Goal: Information Seeking & Learning: Learn about a topic

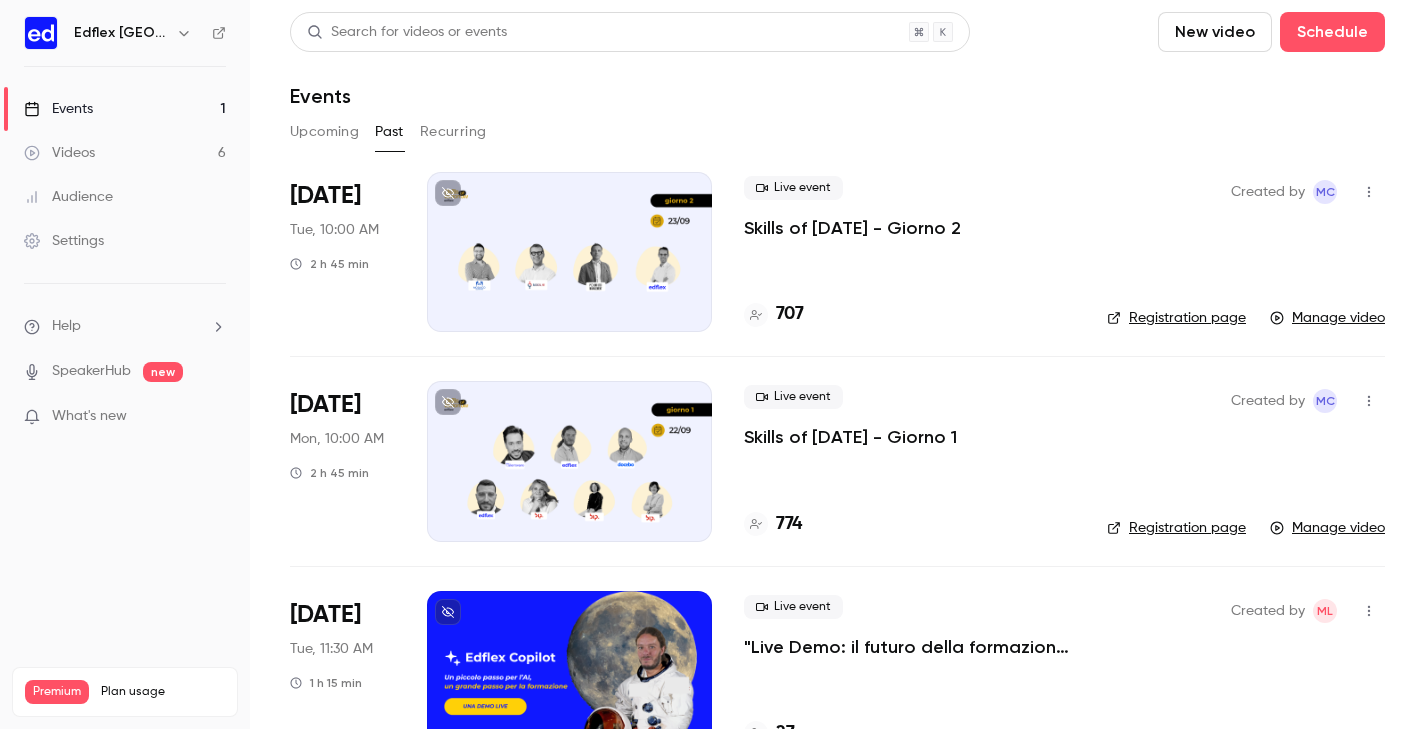
scroll to position [70, 0]
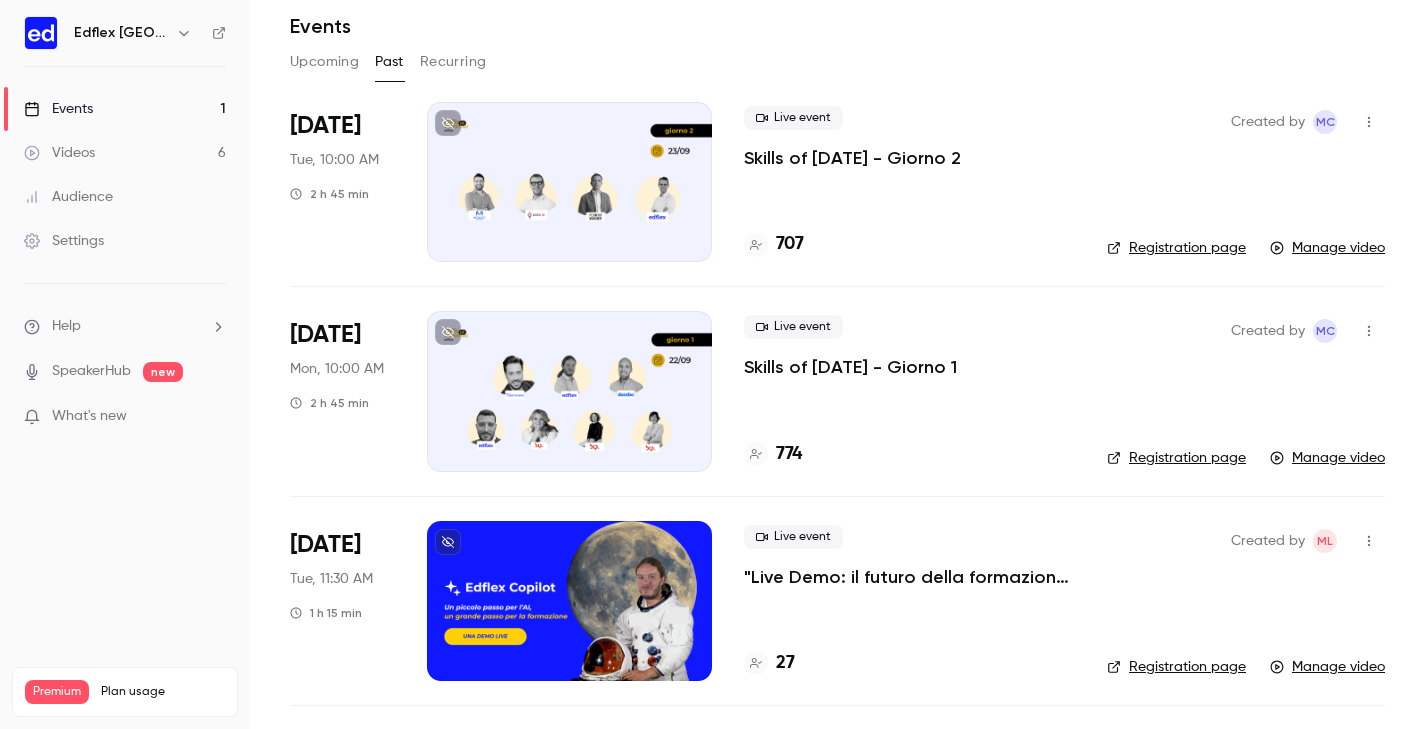
click at [586, 357] on div at bounding box center [569, 391] width 285 height 160
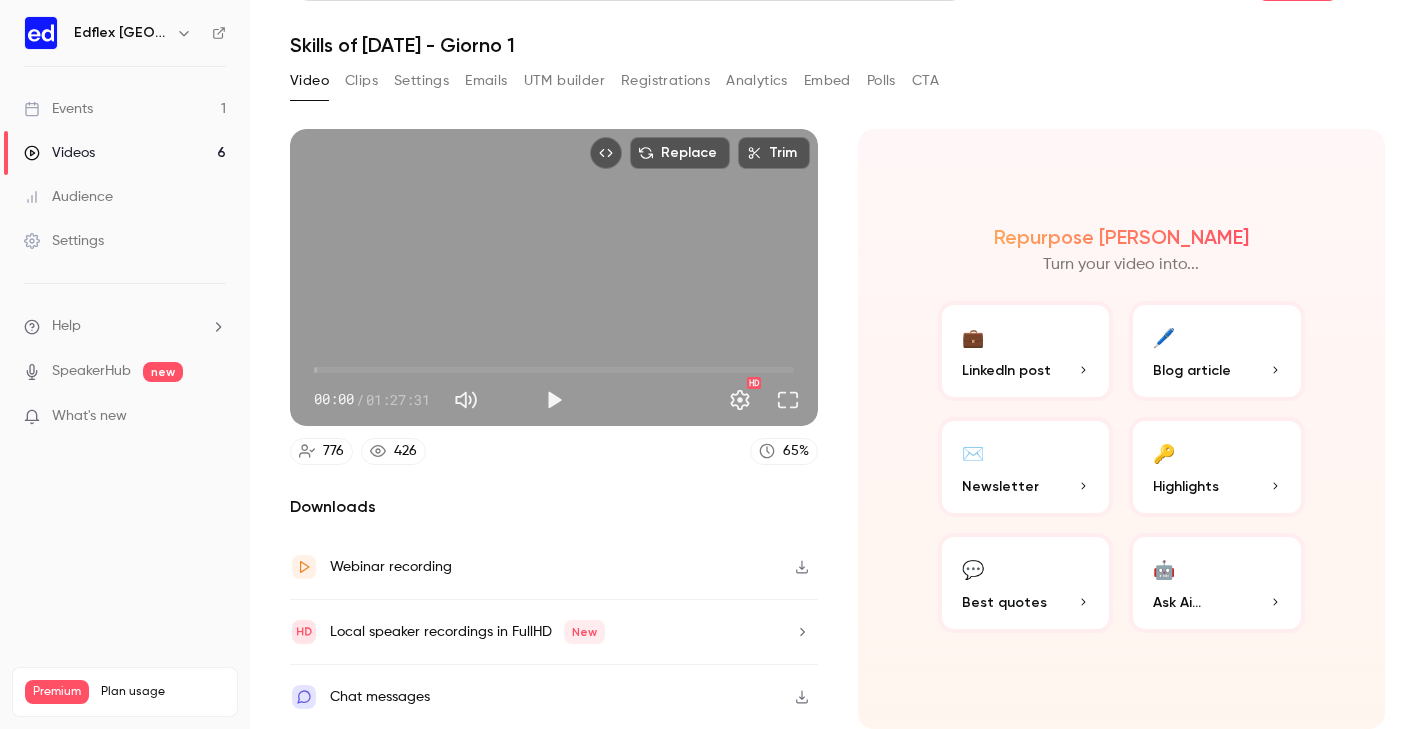
scroll to position [69, 0]
click at [1212, 476] on span "Highlights" at bounding box center [1186, 486] width 66 height 21
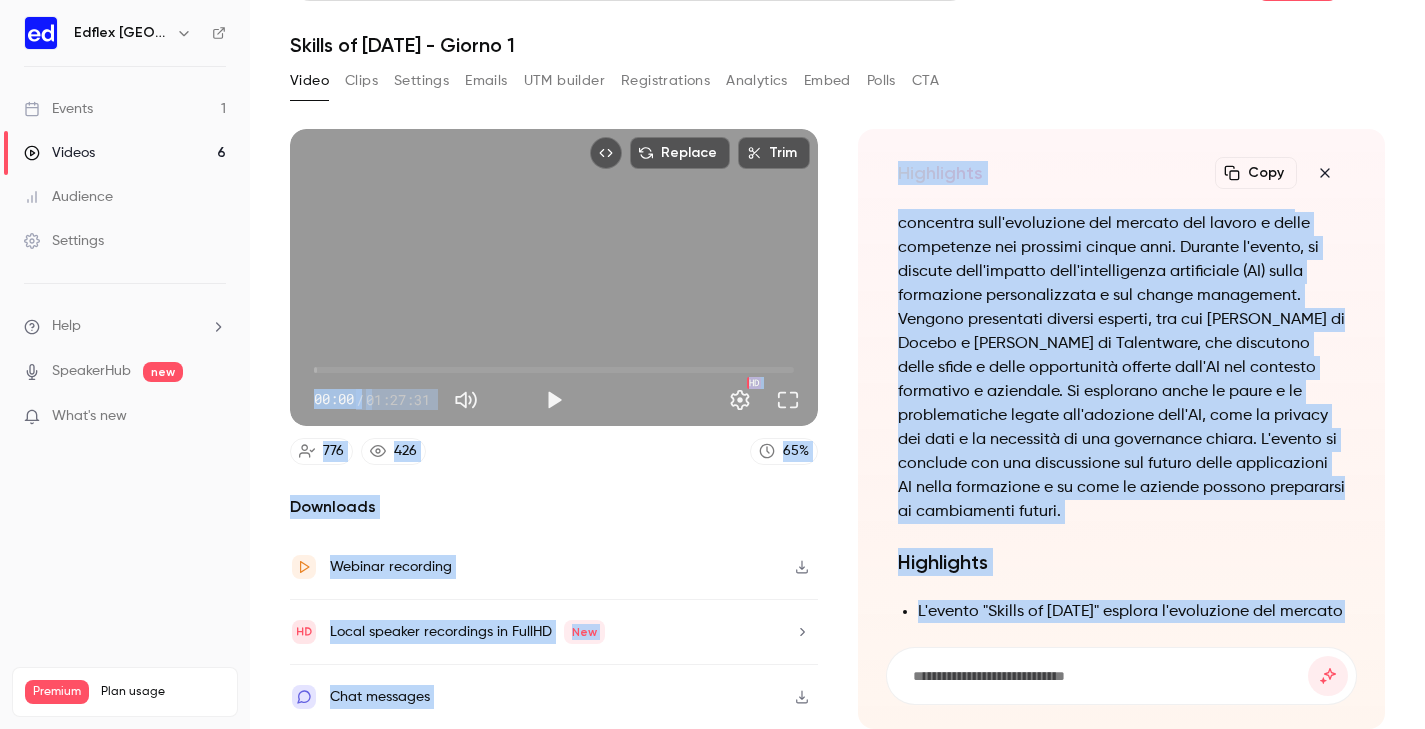
scroll to position [-1142, 0]
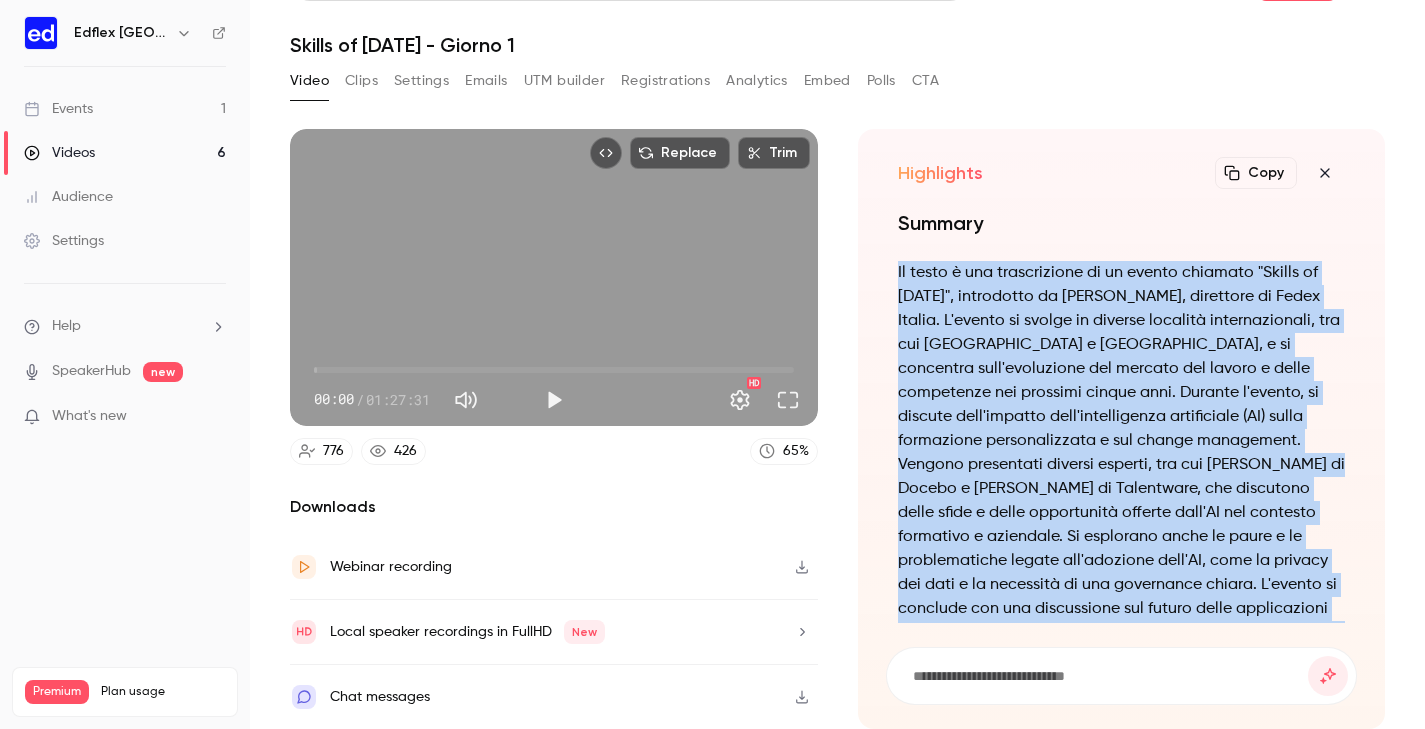
drag, startPoint x: 1170, startPoint y: 466, endPoint x: 897, endPoint y: 250, distance: 348.1
copy div "Lo ipsum d sit ametconsecte ad el seddoe temporin "Utlabo et Dolorema", aliquae…"
click at [84, 158] on div "Videos" at bounding box center [59, 153] width 71 height 20
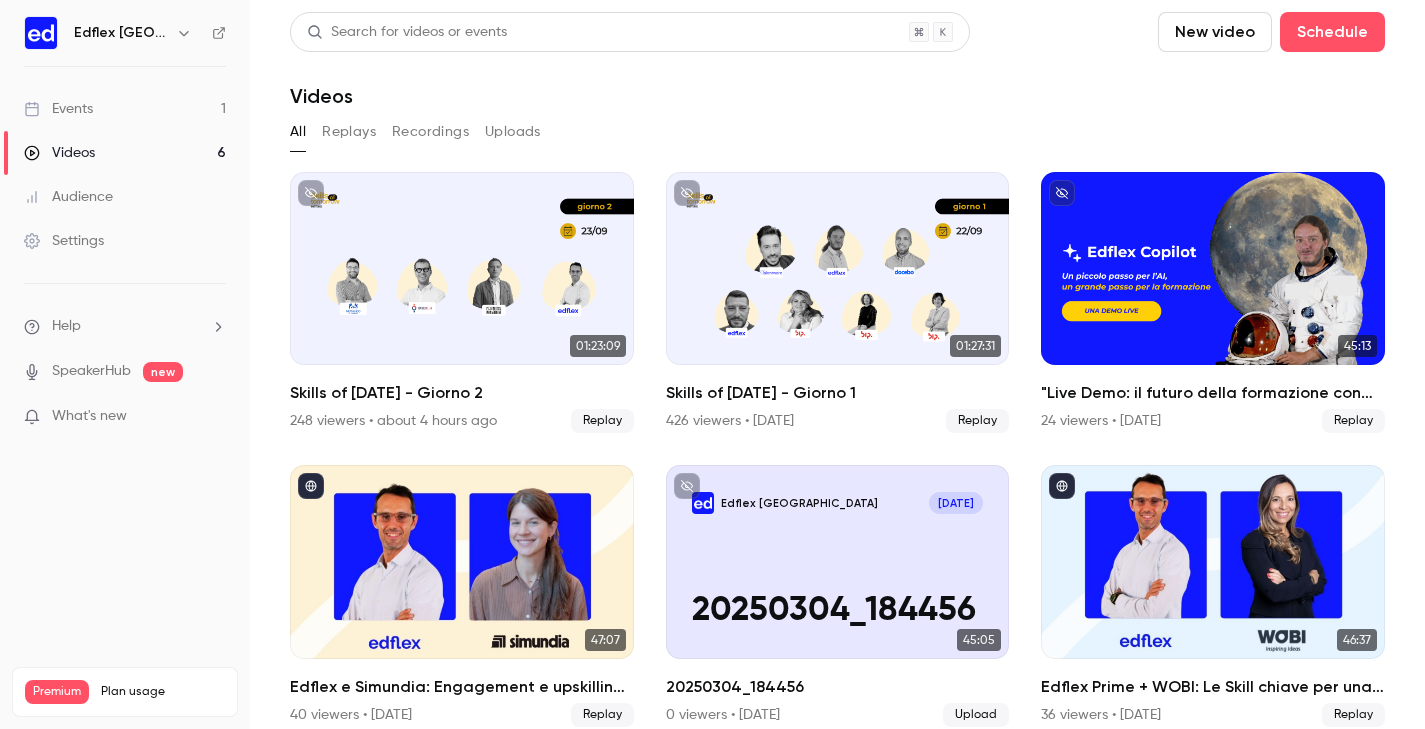
click at [80, 107] on div "Events" at bounding box center [58, 109] width 69 height 20
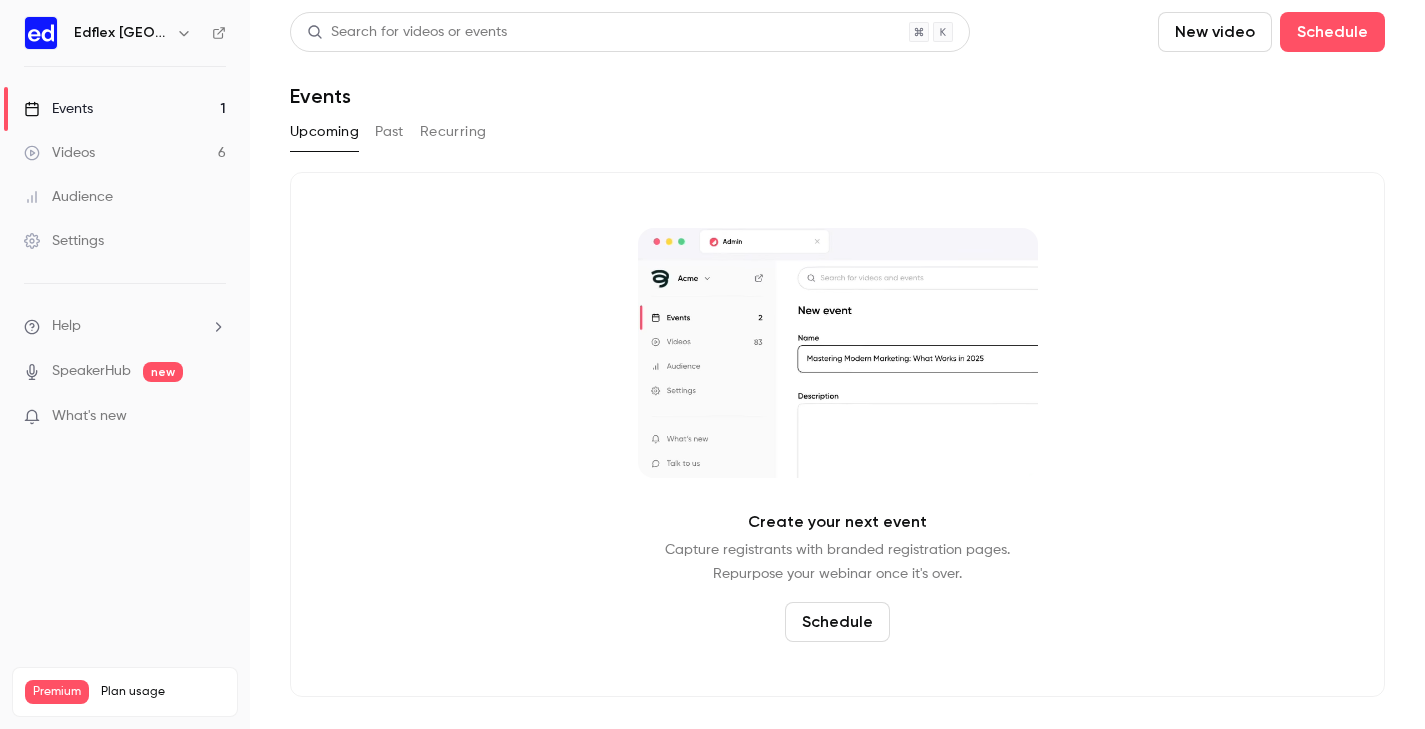
click at [401, 126] on button "Past" at bounding box center [389, 132] width 29 height 32
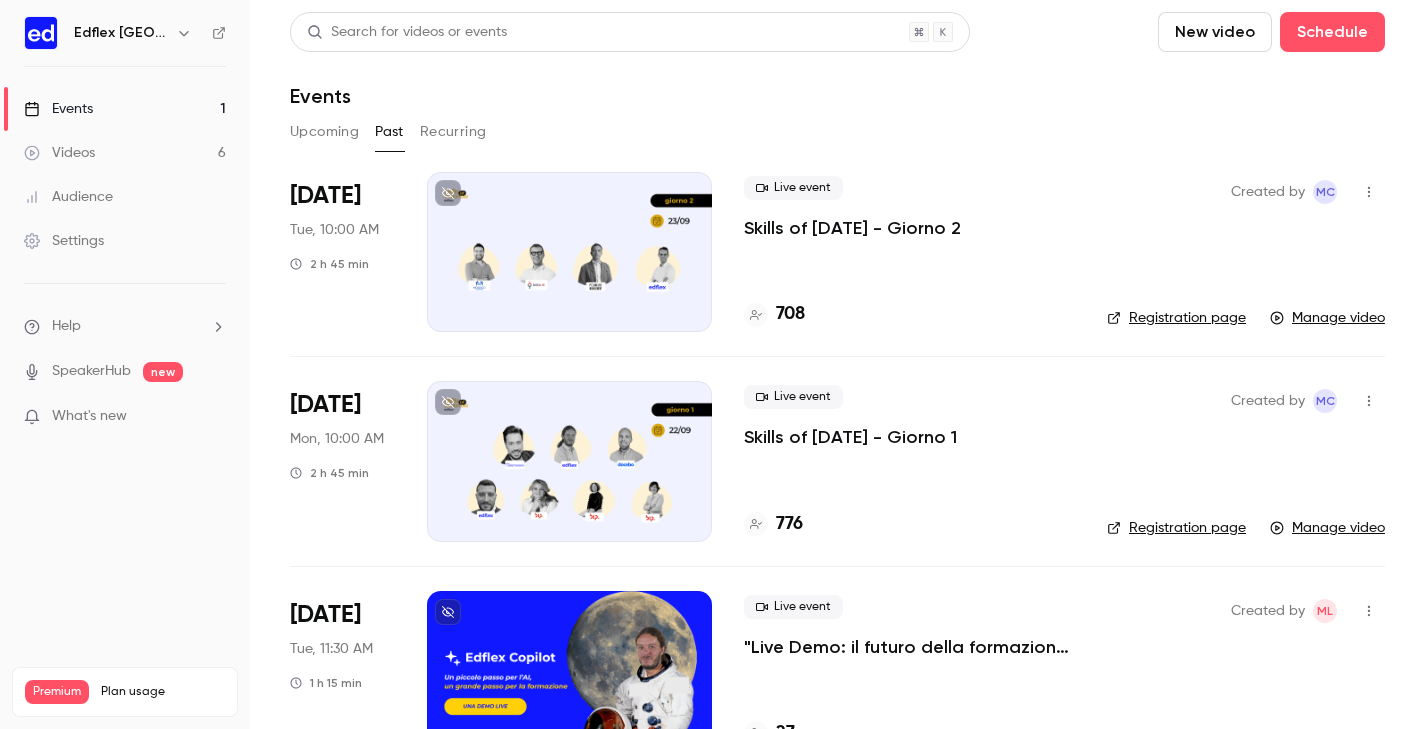
click at [569, 211] on div at bounding box center [569, 252] width 285 height 160
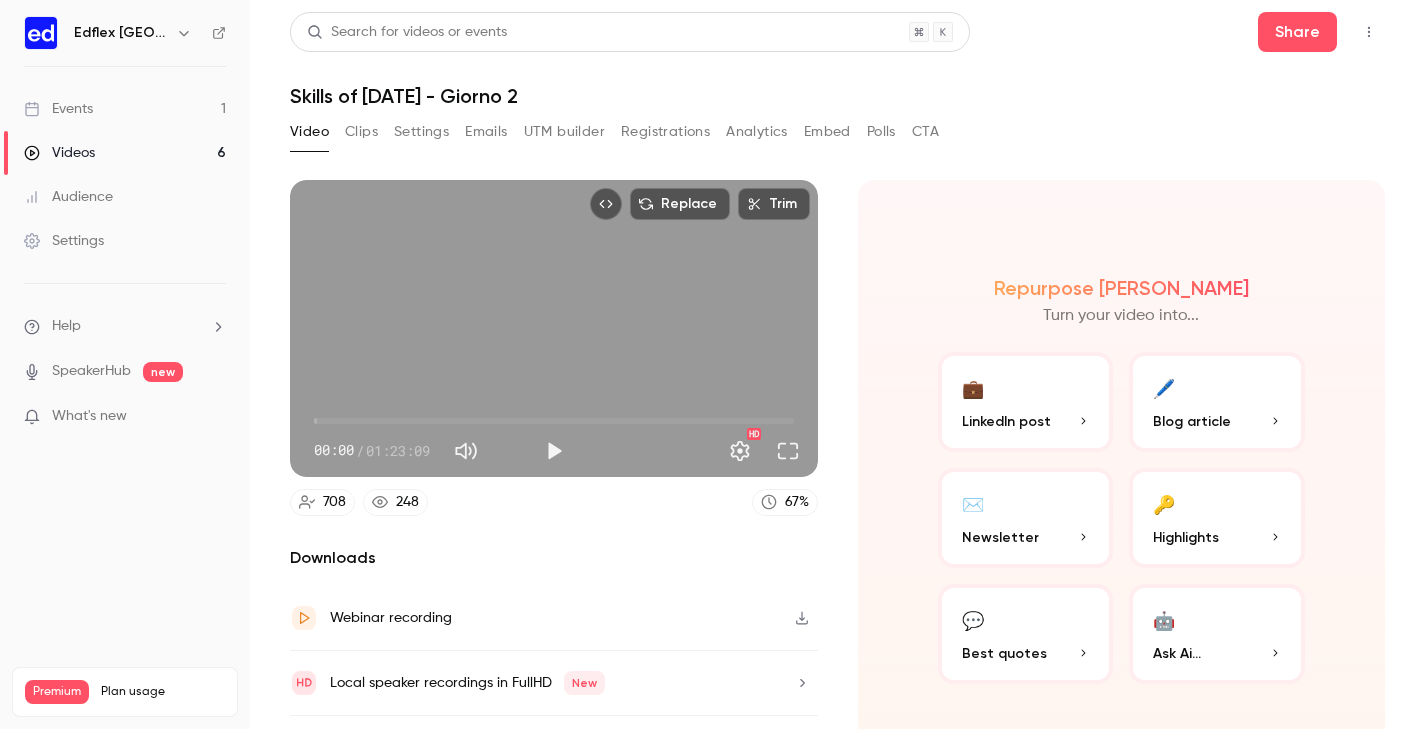
click at [1216, 509] on button "🔑 Highlights" at bounding box center [1217, 518] width 176 height 100
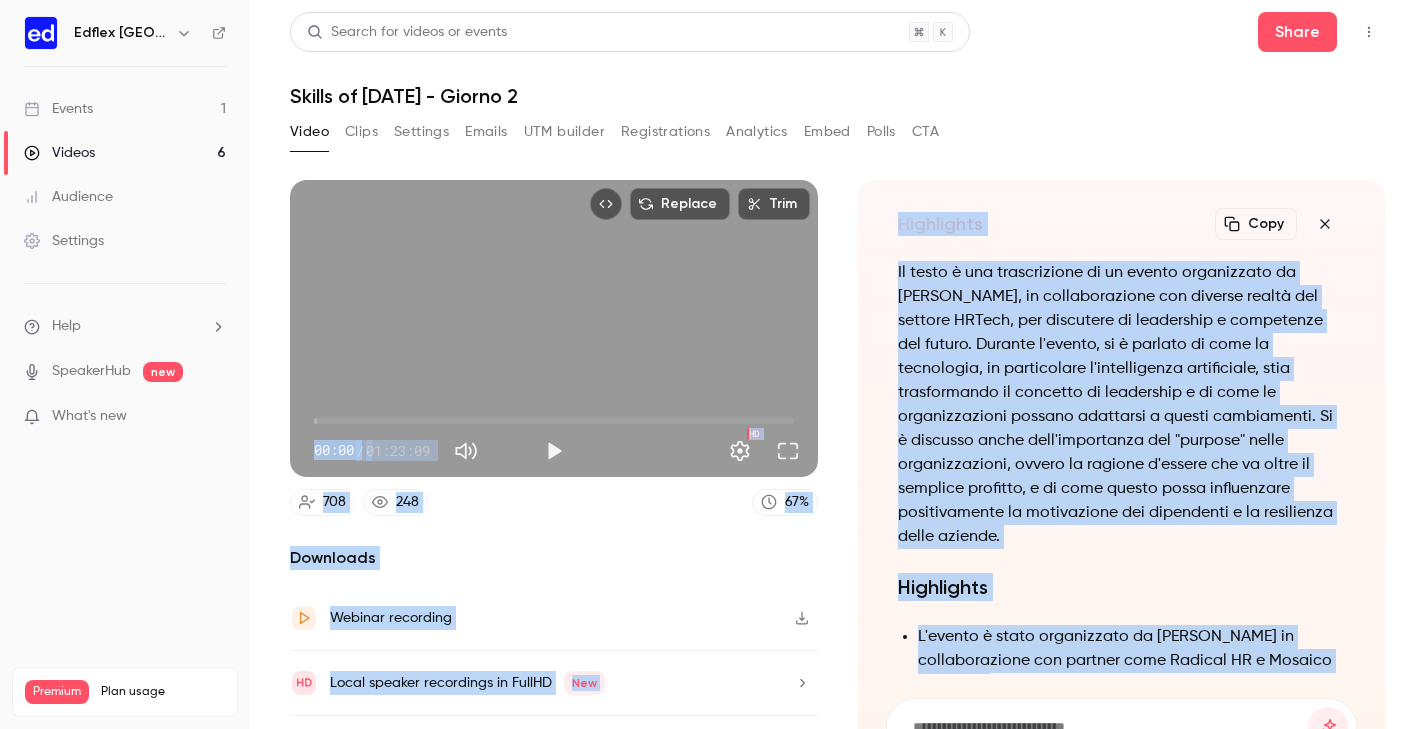
scroll to position [-902, 0]
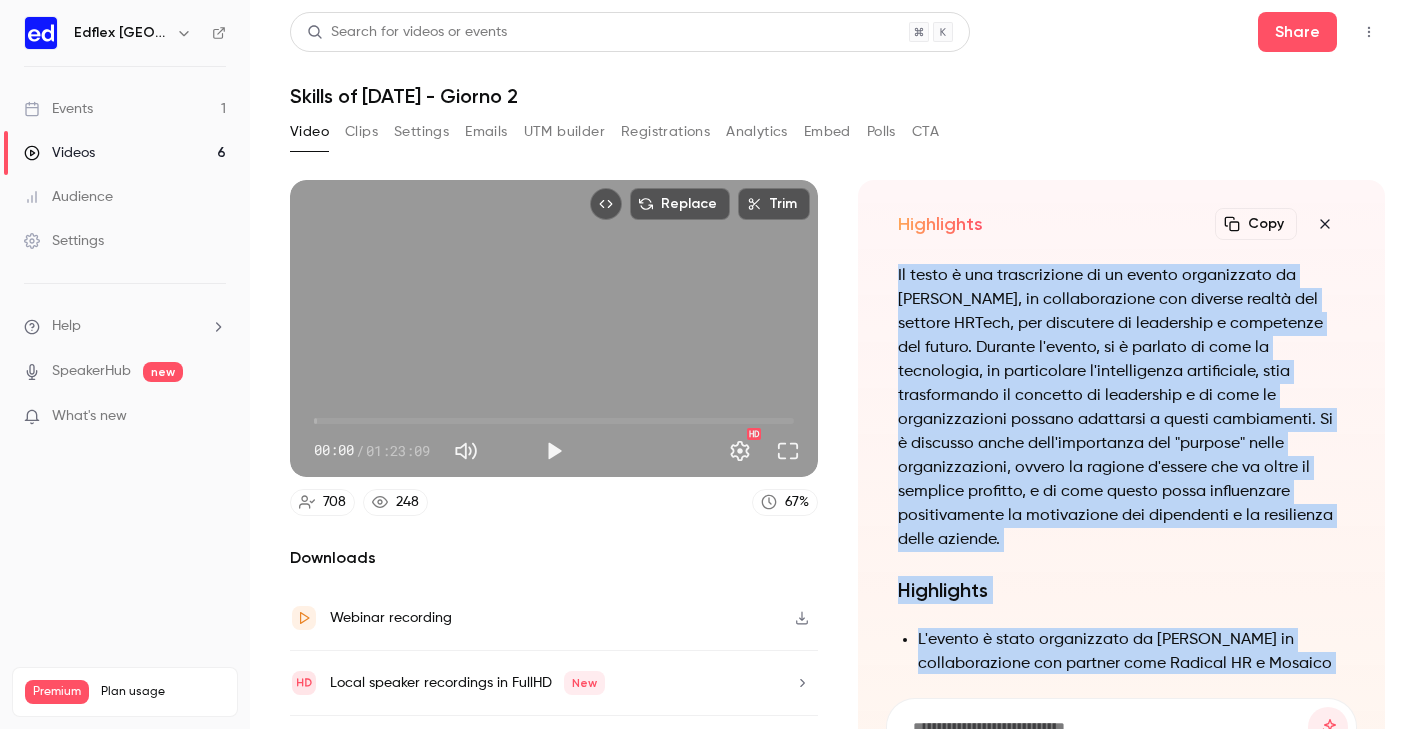
drag, startPoint x: 1292, startPoint y: 526, endPoint x: 898, endPoint y: 325, distance: 442.3
copy div "Lo ipsum d sit ametconsecte ad el seddoe temporincid ut LAbor, et doloremagnaal…"
